Goal: Transaction & Acquisition: Purchase product/service

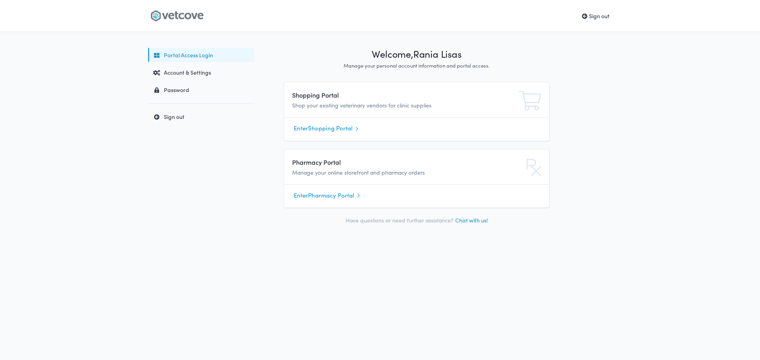
click at [326, 127] on link "Enter Shopping Portal" at bounding box center [417, 129] width 246 height 12
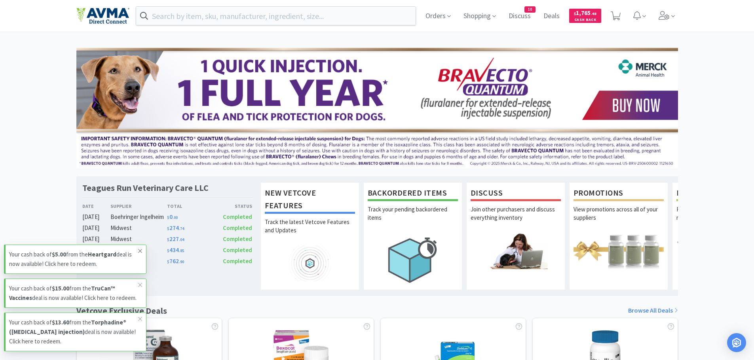
click at [142, 248] on icon at bounding box center [140, 251] width 5 height 6
click at [140, 283] on icon at bounding box center [140, 285] width 4 height 4
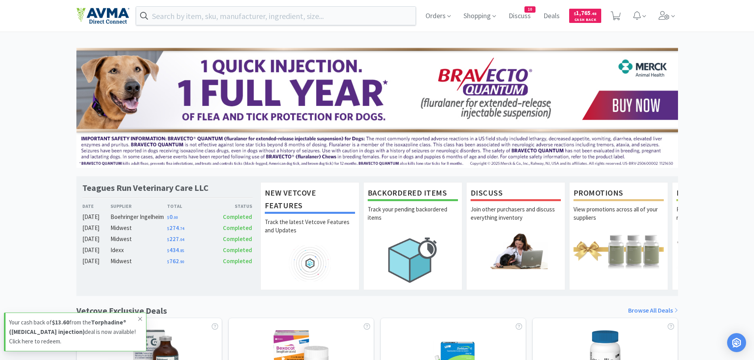
click at [140, 321] on icon at bounding box center [140, 319] width 5 height 6
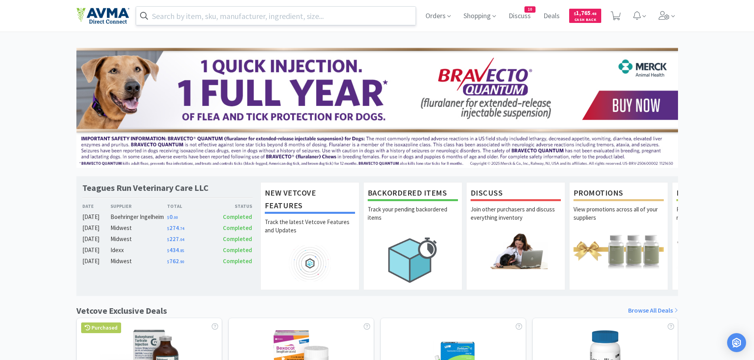
click at [322, 14] on input "text" at bounding box center [276, 16] width 280 height 18
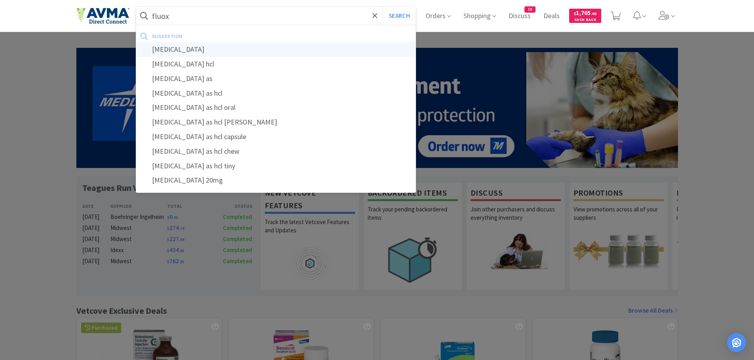
click at [219, 49] on div "[MEDICAL_DATA]" at bounding box center [276, 49] width 280 height 15
type input "[MEDICAL_DATA]"
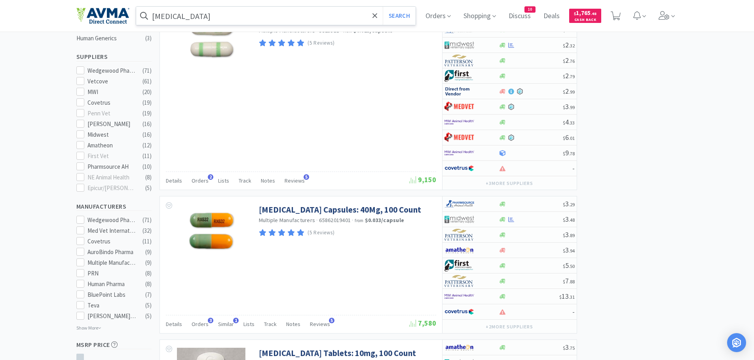
scroll to position [237, 0]
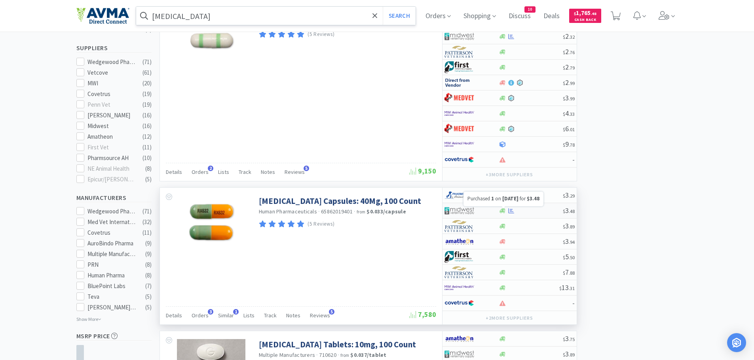
click at [510, 212] on icon at bounding box center [511, 211] width 6 height 6
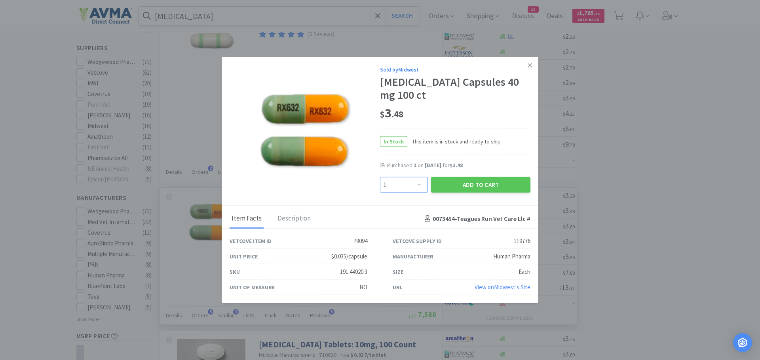
click at [423, 186] on select "Enter Quantity 1 2 3 4 5 6 7 8 9 10 11 12 13 14 15 16 17 18 19 20 Enter Quantity" at bounding box center [404, 185] width 48 height 16
click at [380, 177] on select "Enter Quantity 1 2 3 4 5 6 7 8 9 10 11 12 13 14 15 16 17 18 19 20 Enter Quantity" at bounding box center [404, 185] width 48 height 16
click at [393, 178] on select "Enter Quantity 1 2 3 4 5 6 7 8 9 10 11 12 13 14 15 16 17 18 19 20 Enter Quantity" at bounding box center [404, 185] width 48 height 16
select select "3"
click at [380, 177] on select "Enter Quantity 1 2 3 4 5 6 7 8 9 10 11 12 13 14 15 16 17 18 19 20 Enter Quantity" at bounding box center [404, 185] width 48 height 16
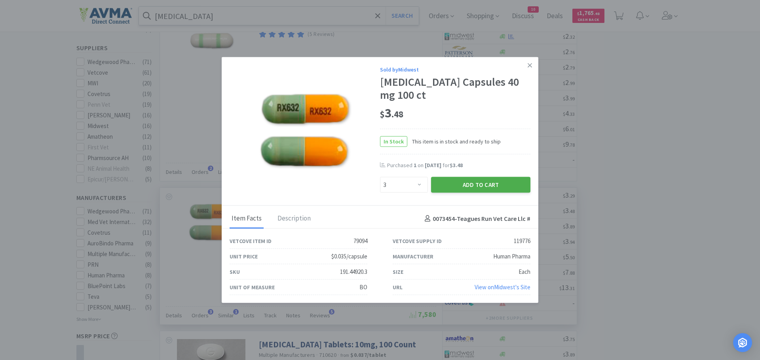
click at [451, 185] on button "Add to Cart" at bounding box center [480, 185] width 99 height 16
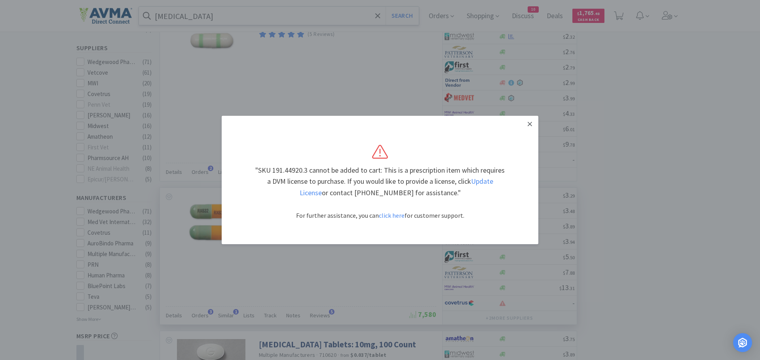
click at [528, 118] on link at bounding box center [530, 124] width 14 height 17
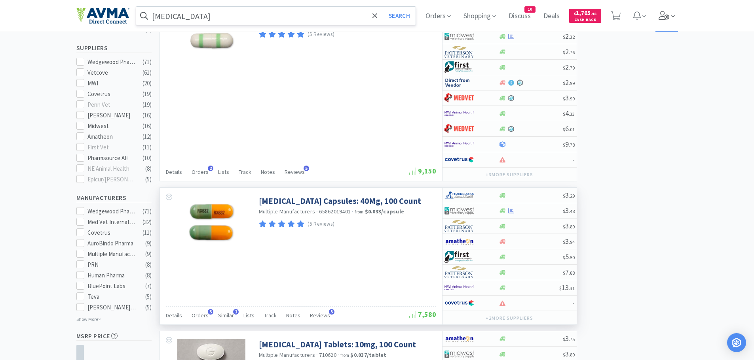
click at [665, 20] on span at bounding box center [666, 16] width 23 height 32
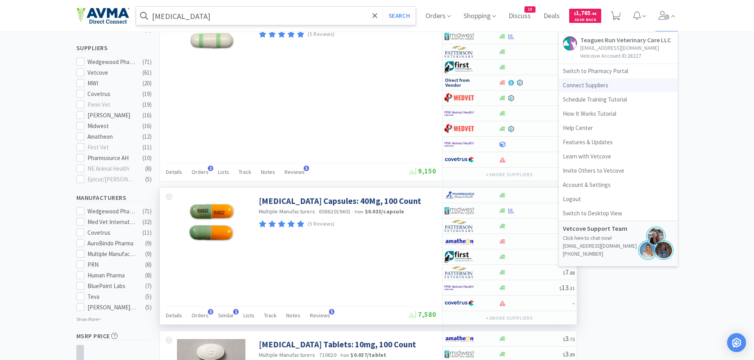
click at [592, 84] on link "Connect Suppliers" at bounding box center [618, 85] width 119 height 14
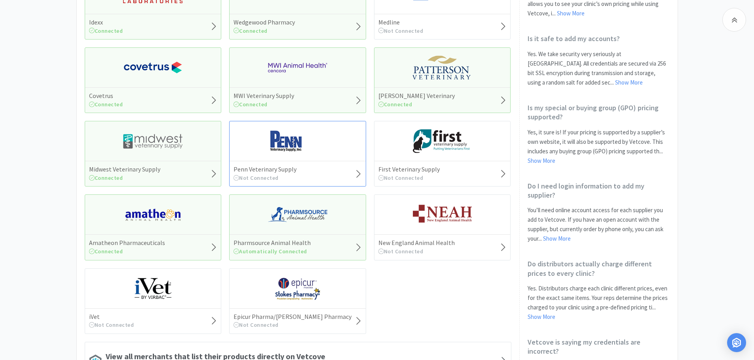
scroll to position [237, 0]
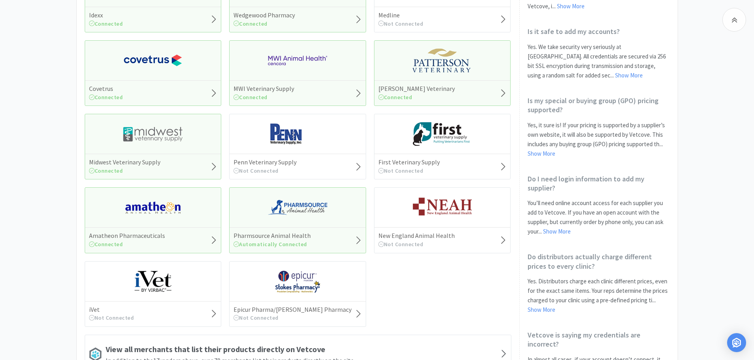
click at [200, 168] on div "Midwest Veterinary Supply Connected" at bounding box center [153, 166] width 136 height 25
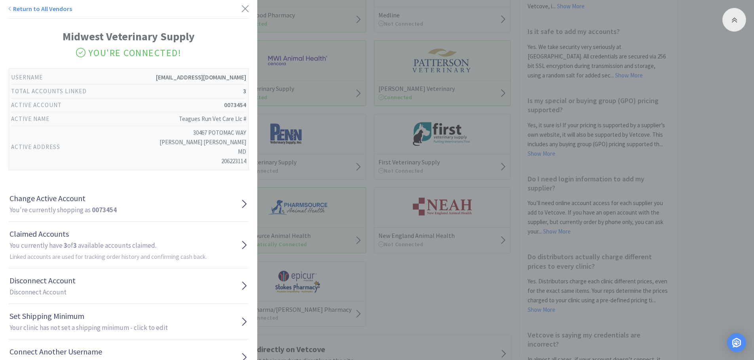
scroll to position [30, 0]
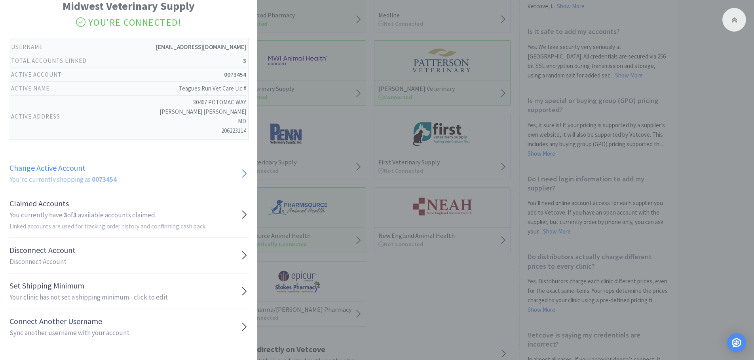
click at [129, 168] on link "Change Active Account You're currently shopping as 0073454" at bounding box center [129, 174] width 240 height 36
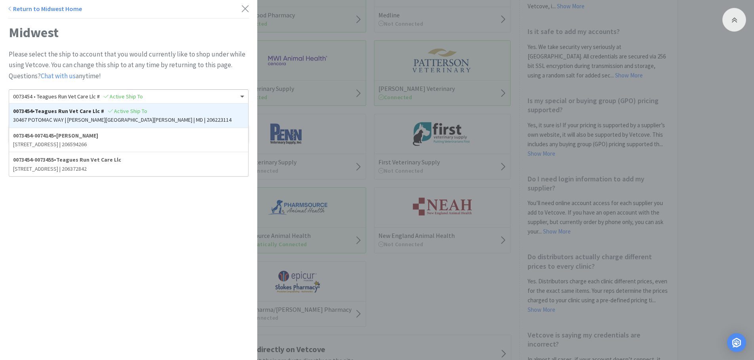
click at [119, 95] on span "Active Ship To" at bounding box center [123, 96] width 39 height 7
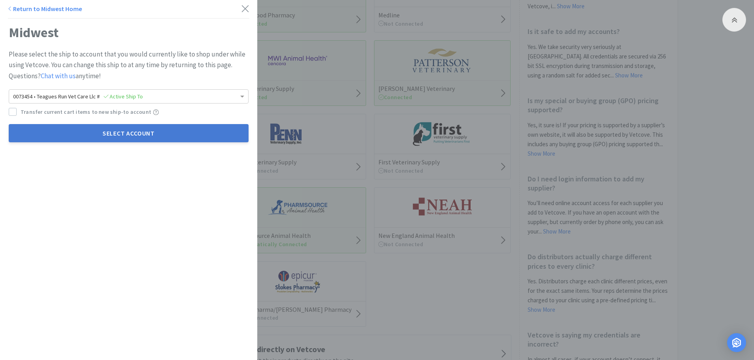
click at [116, 138] on button "Select Account" at bounding box center [129, 133] width 240 height 18
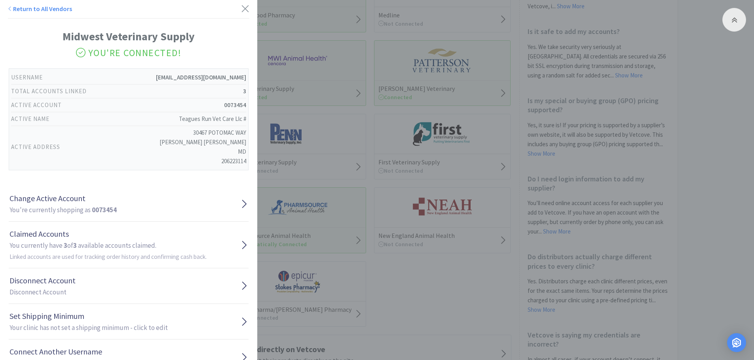
click at [230, 9] on div "Return to All Vendors" at bounding box center [128, 11] width 241 height 15
click at [241, 8] on icon at bounding box center [245, 8] width 8 height 11
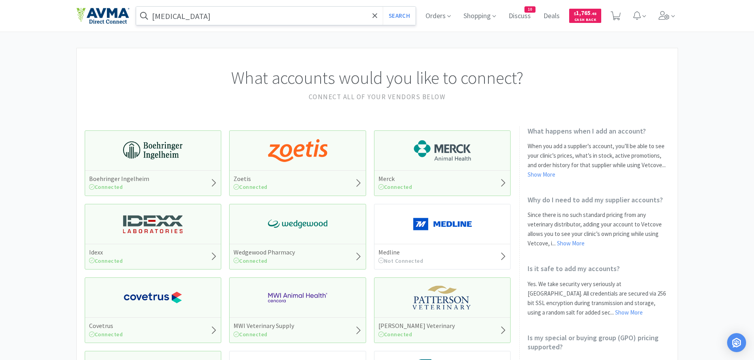
click at [271, 18] on input "[MEDICAL_DATA]" at bounding box center [276, 16] width 280 height 18
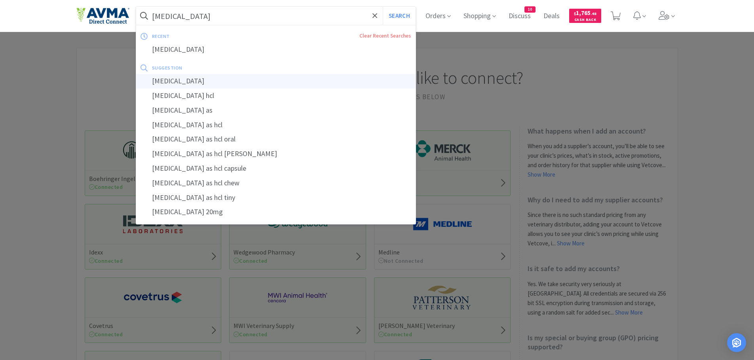
click at [203, 85] on div "[MEDICAL_DATA]" at bounding box center [276, 81] width 280 height 15
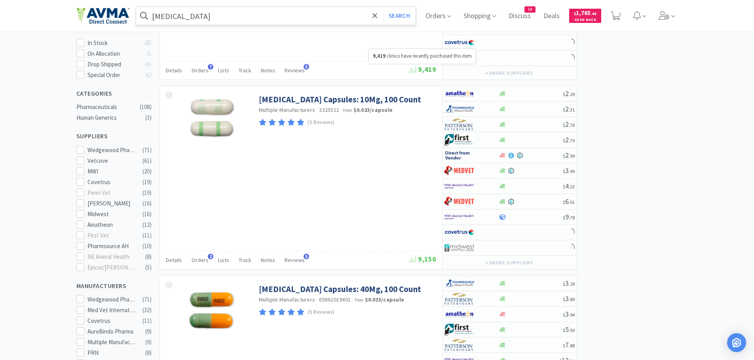
scroll to position [237, 0]
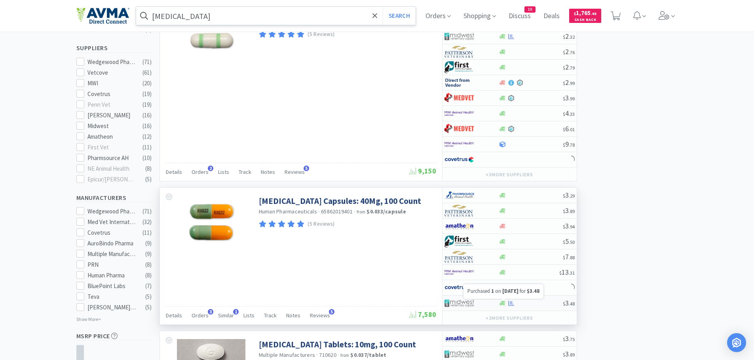
click at [512, 305] on icon at bounding box center [511, 304] width 6 height 6
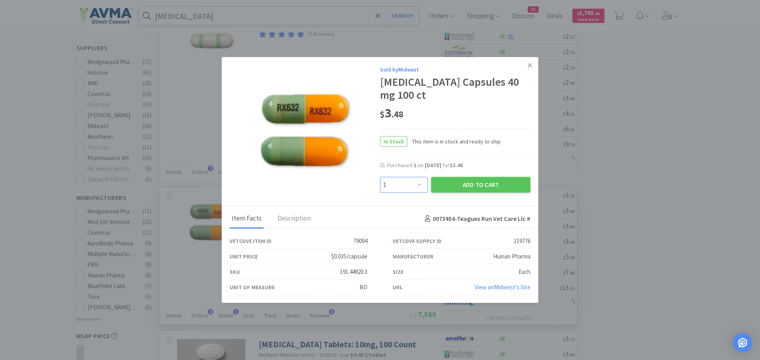
click at [414, 187] on select "Enter Quantity 1 2 3 4 5 6 7 8 9 10 11 12 13 14 15 16 17 18 19 20 Enter Quantity" at bounding box center [404, 185] width 48 height 16
select select "3"
click at [380, 177] on select "Enter Quantity 1 2 3 4 5 6 7 8 9 10 11 12 13 14 15 16 17 18 19 20 Enter Quantity" at bounding box center [404, 185] width 48 height 16
click at [479, 186] on button "Add to Cart" at bounding box center [480, 185] width 99 height 16
select select "3"
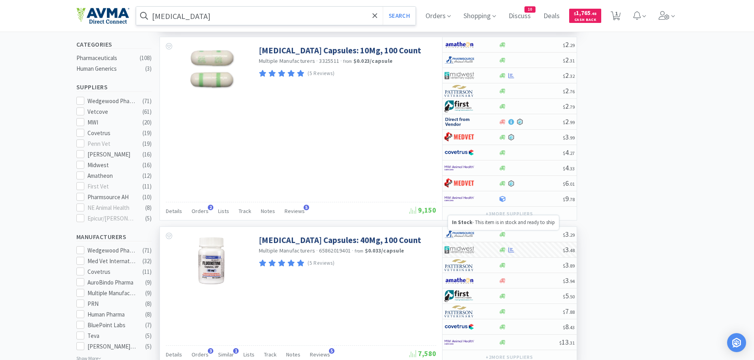
scroll to position [0, 0]
